Goal: Information Seeking & Learning: Find contact information

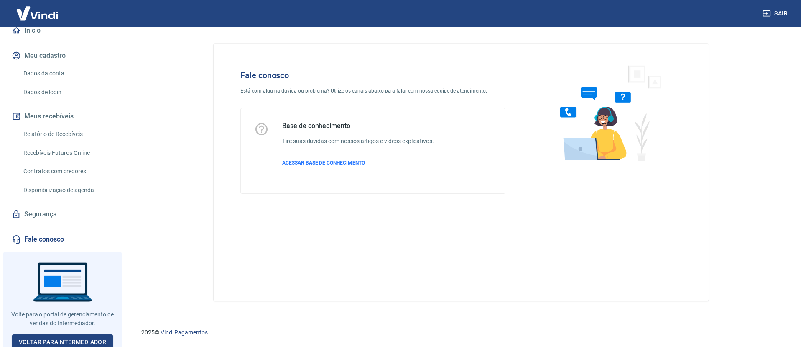
scroll to position [87, 0]
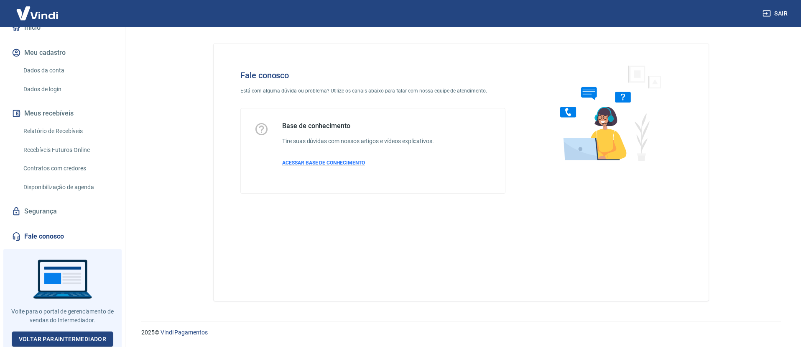
click at [332, 163] on span "ACESSAR BASE DE CONHECIMENTO" at bounding box center [323, 163] width 83 height 6
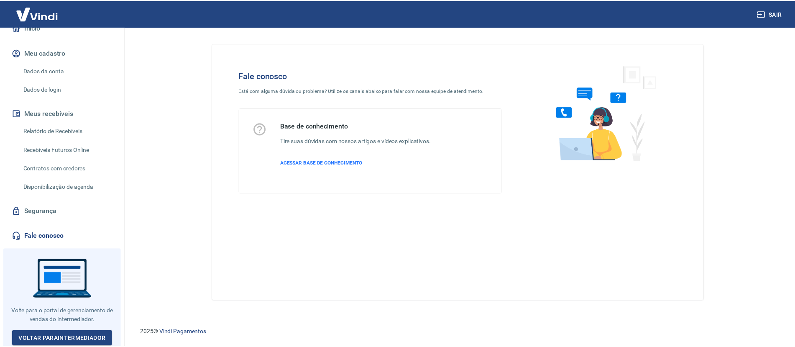
scroll to position [0, 0]
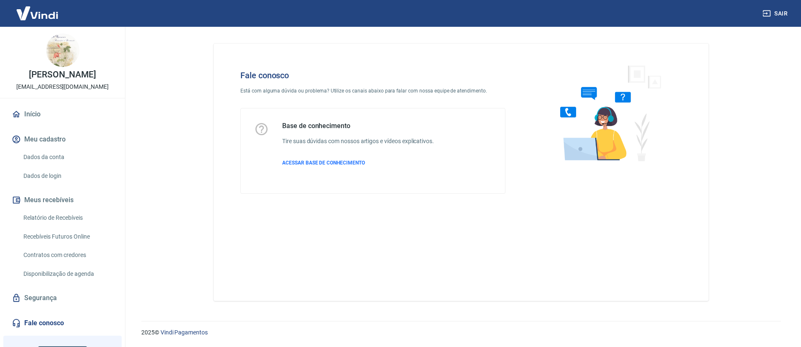
click at [28, 15] on img at bounding box center [37, 13] width 54 height 26
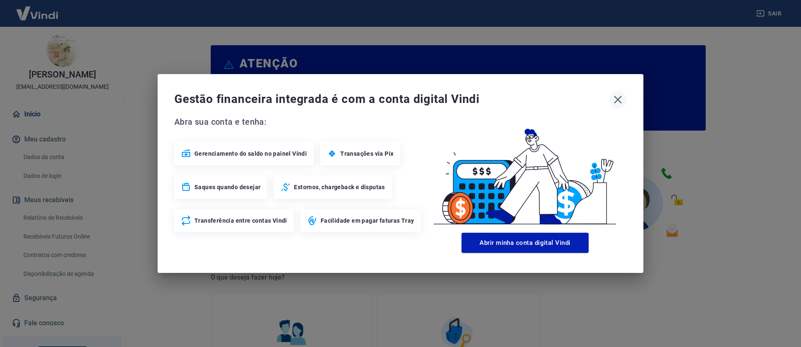
click at [618, 97] on icon "button" at bounding box center [617, 99] width 13 height 13
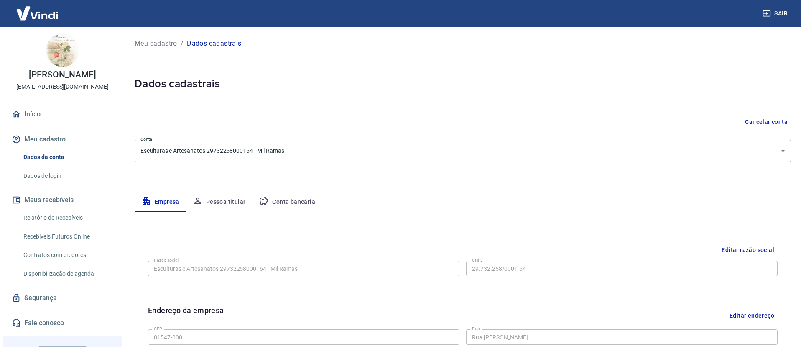
select select "SP"
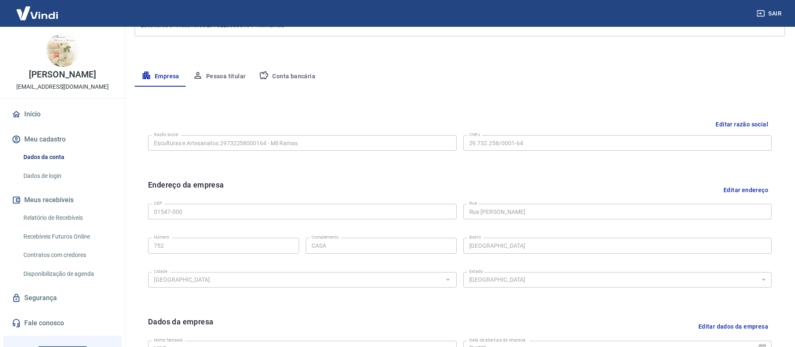
scroll to position [256, 0]
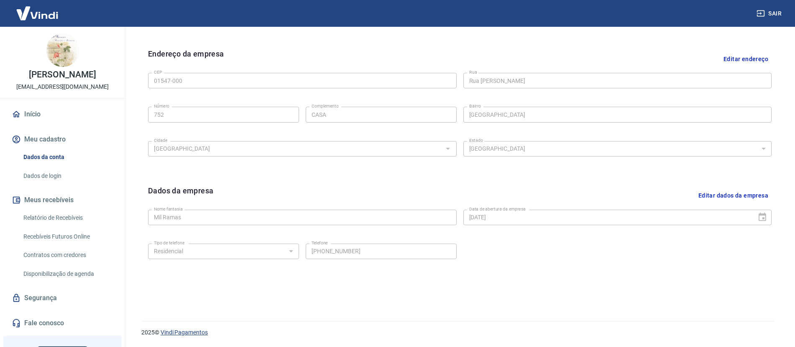
click at [183, 333] on link "Vindi Pagamentos" at bounding box center [184, 332] width 47 height 7
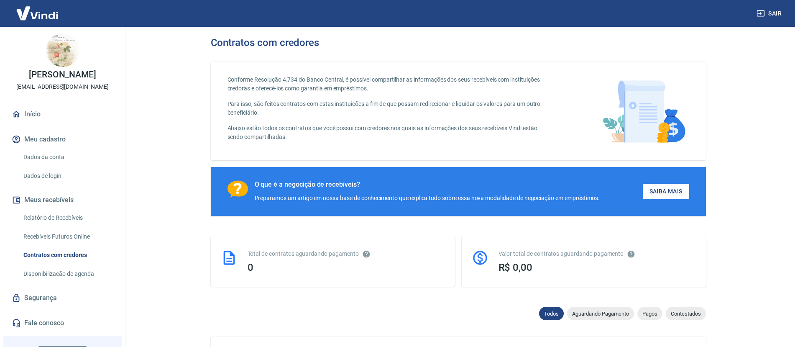
click at [51, 322] on link "Fale conosco" at bounding box center [62, 323] width 105 height 18
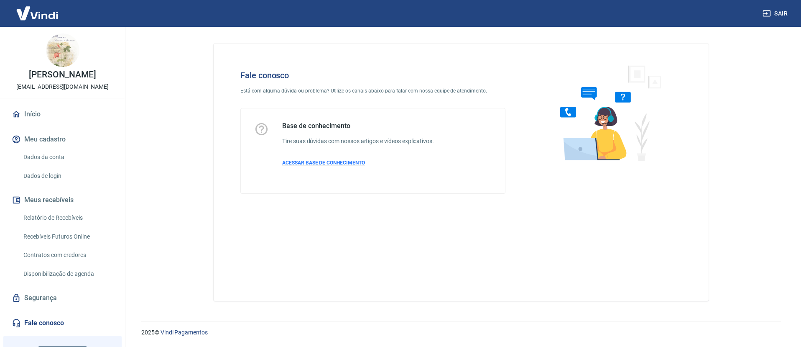
click at [345, 164] on span "ACESSAR BASE DE CONHECIMENTO" at bounding box center [323, 163] width 83 height 6
click at [312, 164] on span "ACESSAR BASE DE CONHECIMENTO" at bounding box center [323, 163] width 83 height 6
